Goal: Navigation & Orientation: Find specific page/section

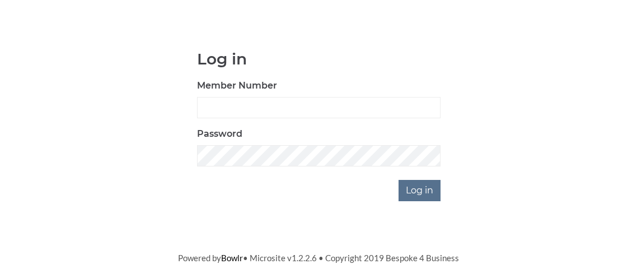
scroll to position [79, 0]
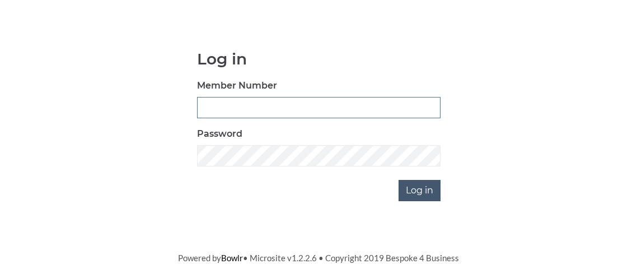
type input "0795"
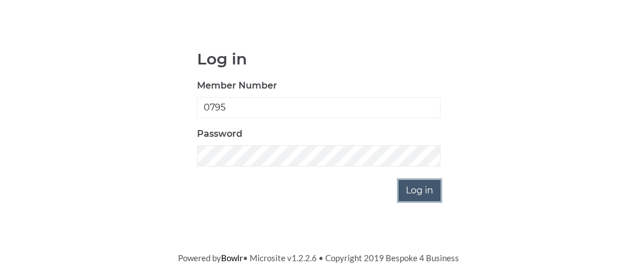
click at [415, 194] on input "Log in" at bounding box center [419, 190] width 42 height 21
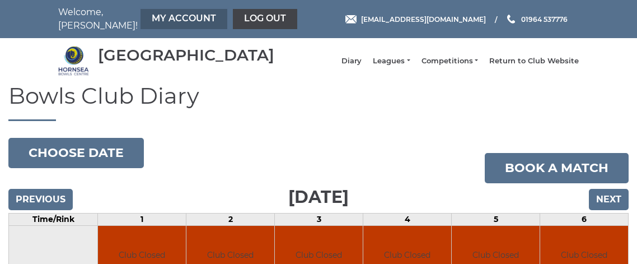
click at [147, 17] on link "My Account" at bounding box center [183, 19] width 87 height 20
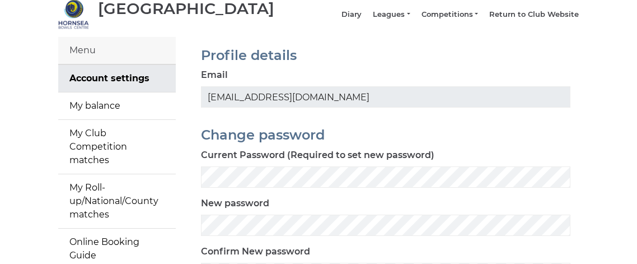
scroll to position [53, 0]
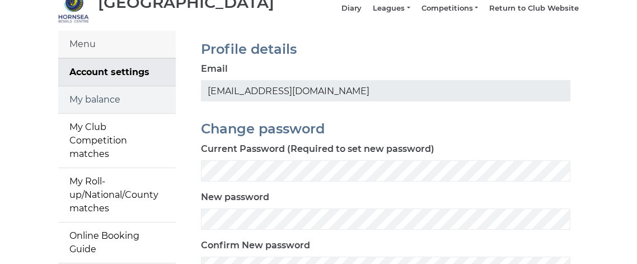
click at [117, 110] on link "My balance" at bounding box center [116, 99] width 117 height 27
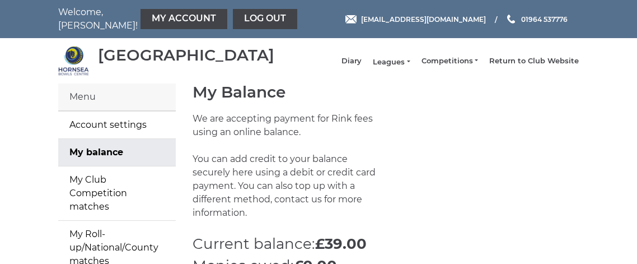
click at [394, 65] on link "Leagues" at bounding box center [391, 62] width 37 height 10
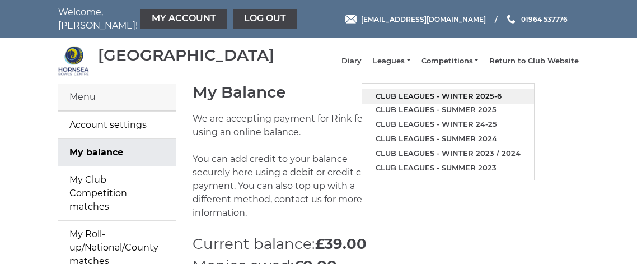
click at [412, 102] on link "Club leagues - Winter 2025-6" at bounding box center [448, 96] width 172 height 15
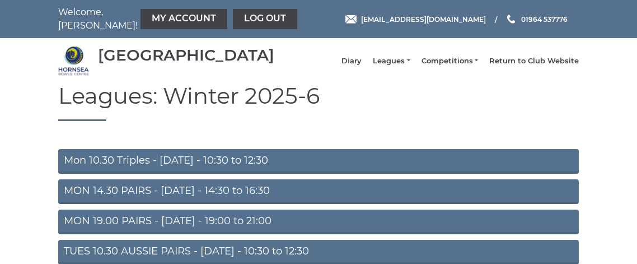
click at [208, 163] on link "Mon 10.30 Triples - [DATE] - 10:30 to 12:30" at bounding box center [318, 161] width 520 height 25
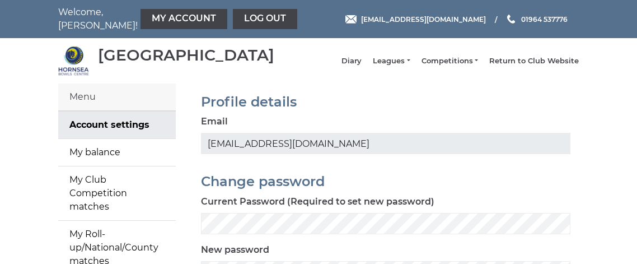
scroll to position [53, 0]
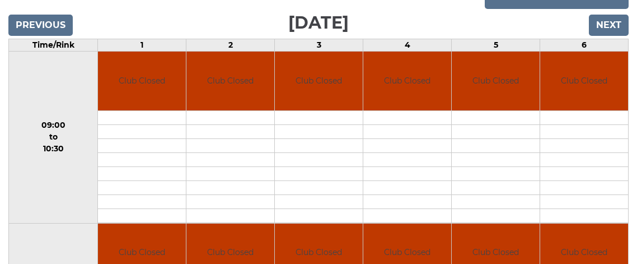
scroll to position [182, 0]
